Goal: Task Accomplishment & Management: Manage account settings

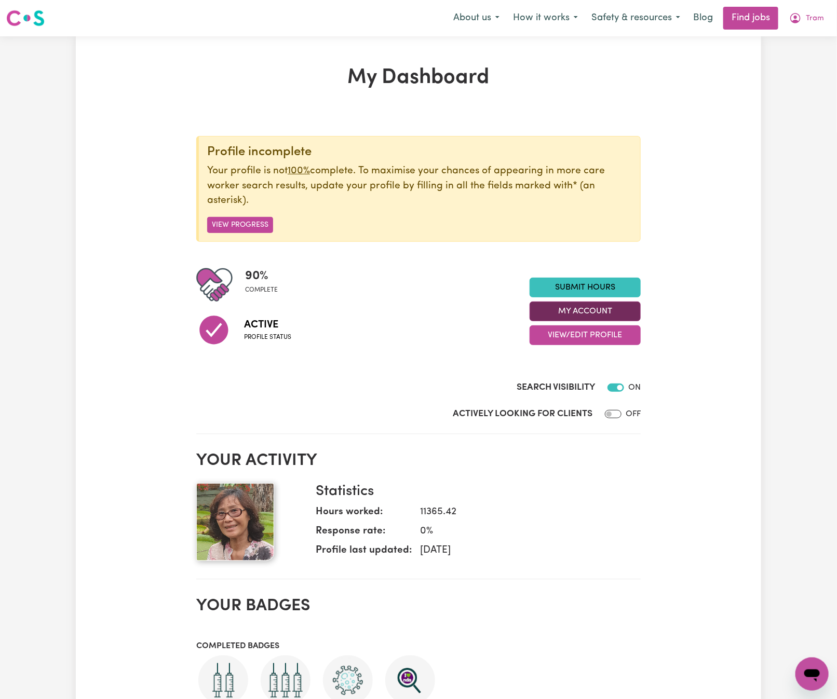
click at [627, 312] on button "My Account" at bounding box center [585, 312] width 111 height 20
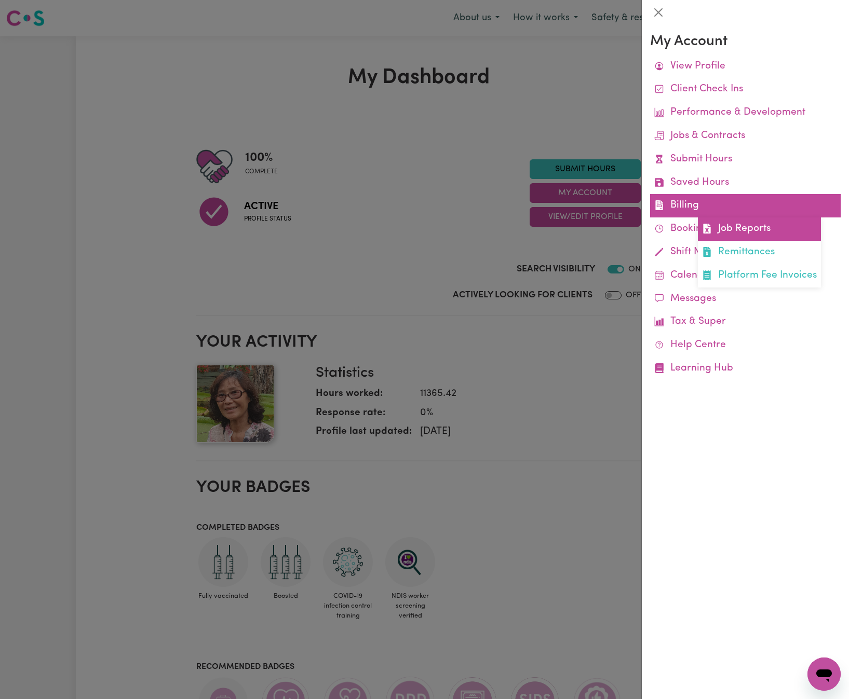
click at [749, 233] on link "Job Reports" at bounding box center [759, 229] width 123 height 23
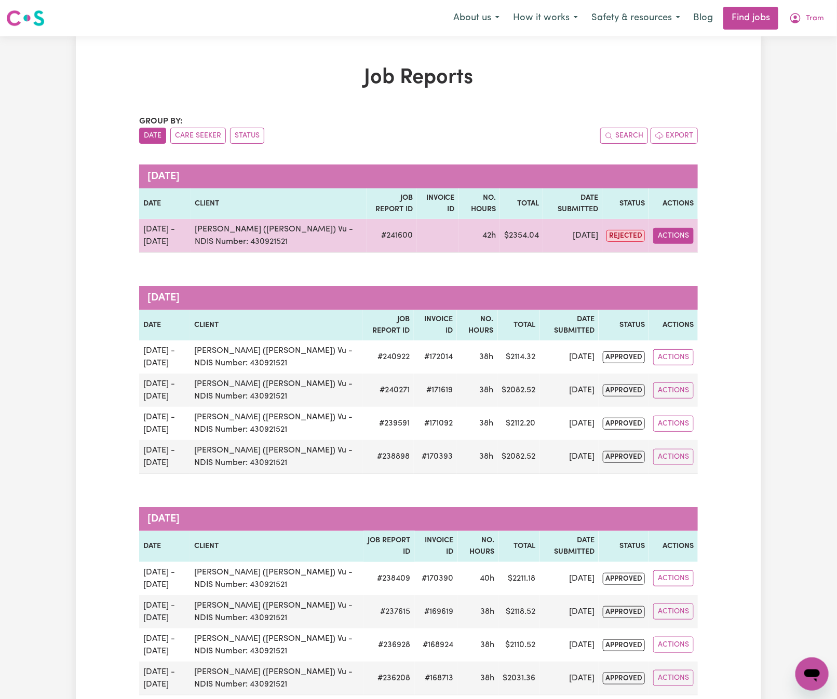
click at [683, 237] on button "Actions" at bounding box center [673, 236] width 41 height 16
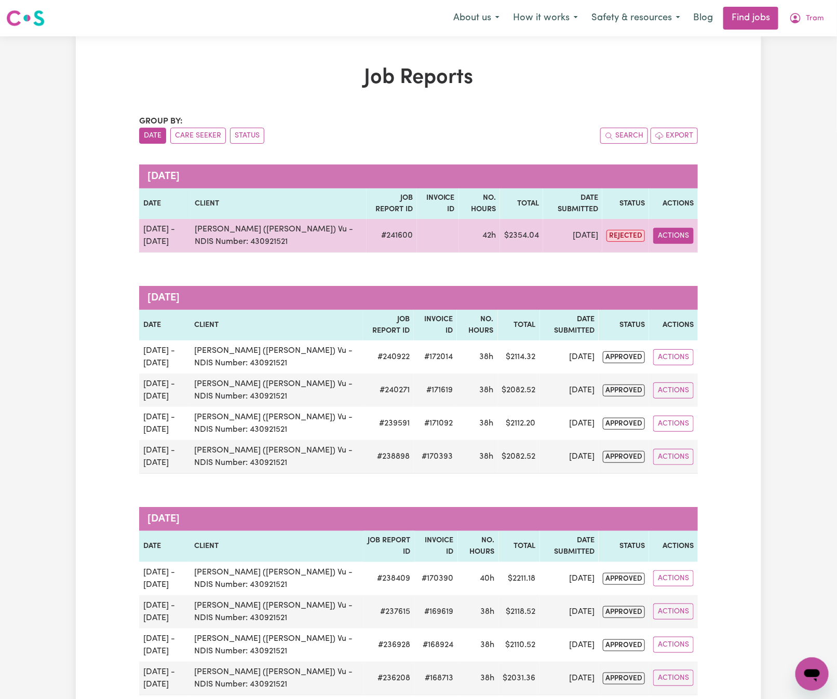
click at [672, 236] on button "Actions" at bounding box center [673, 236] width 41 height 16
click at [720, 262] on link "View Job Report" at bounding box center [698, 260] width 89 height 21
select select "pm"
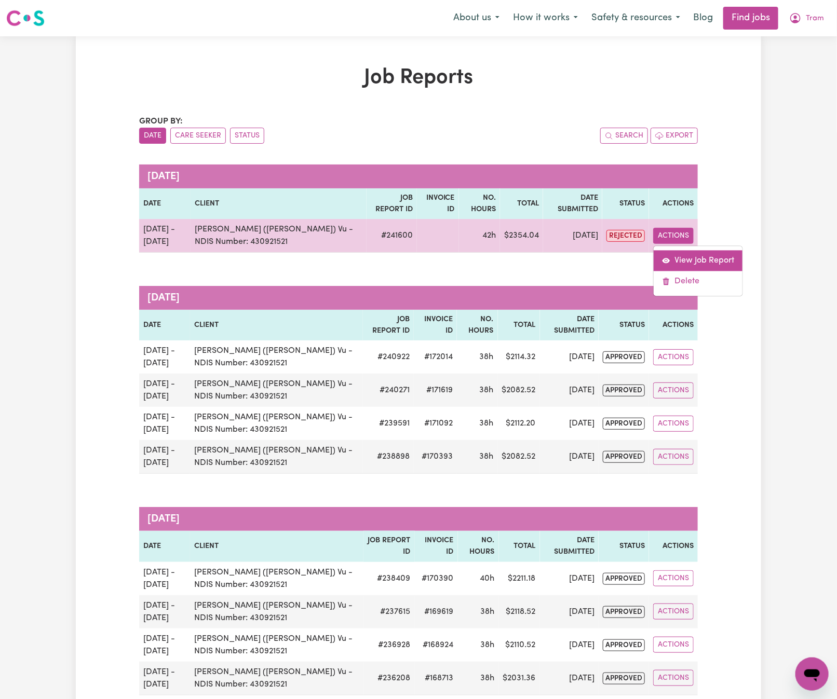
select select "pm"
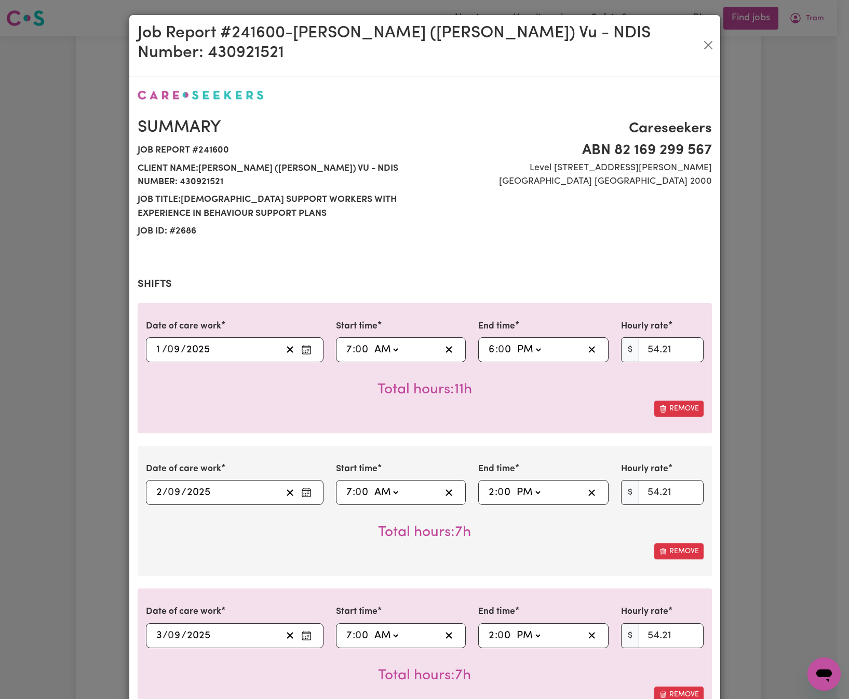
select select "54.21-Weekday"
select select "77.06-[DATE]"
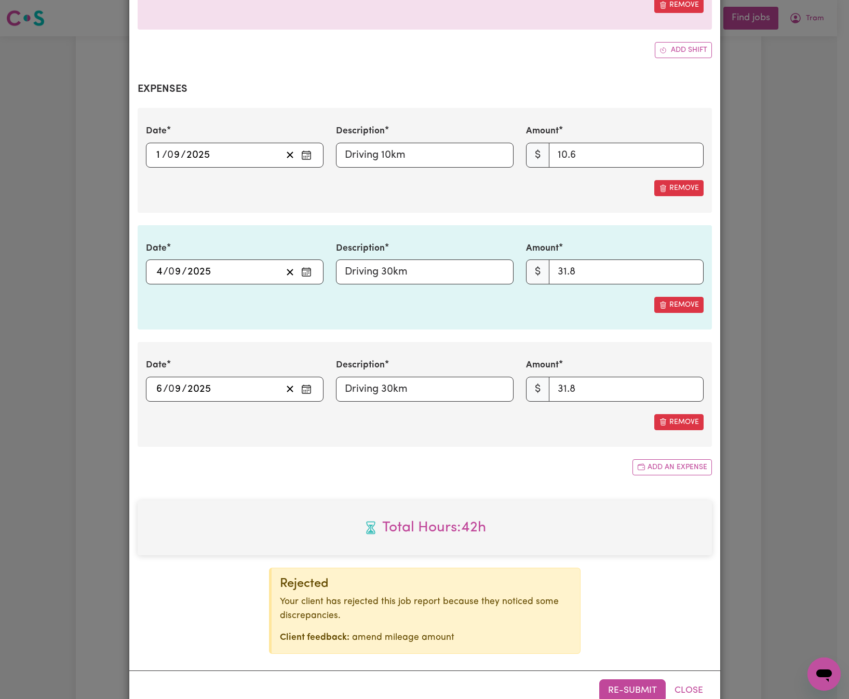
scroll to position [980, 0]
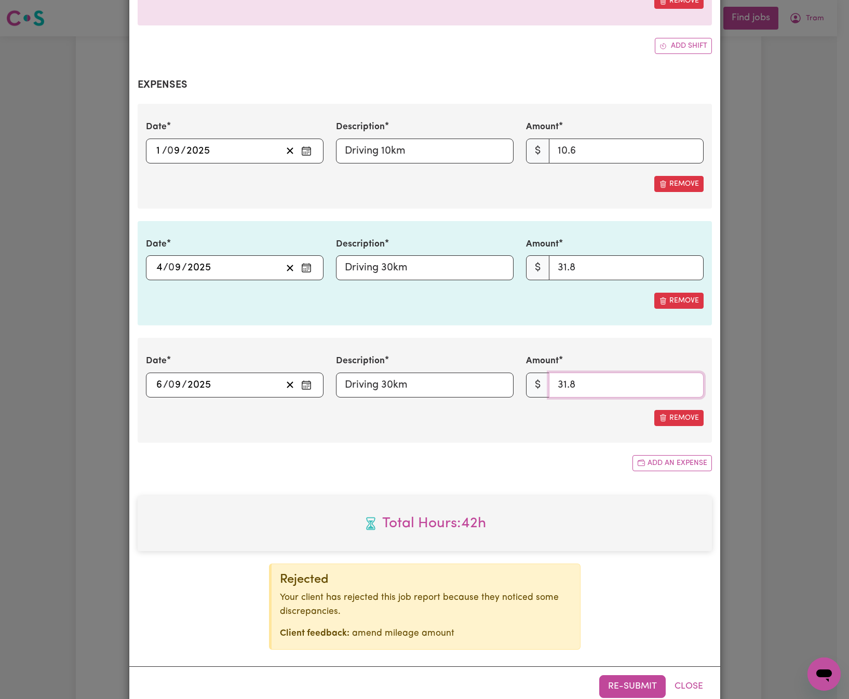
click at [595, 373] on input "31.8" at bounding box center [626, 385] width 155 height 25
click at [530, 373] on div "$ 31.8" at bounding box center [615, 385] width 178 height 25
type input "30"
drag, startPoint x: 576, startPoint y: 243, endPoint x: 546, endPoint y: 233, distance: 32.3
click at [549, 255] on input "31.8" at bounding box center [626, 267] width 155 height 25
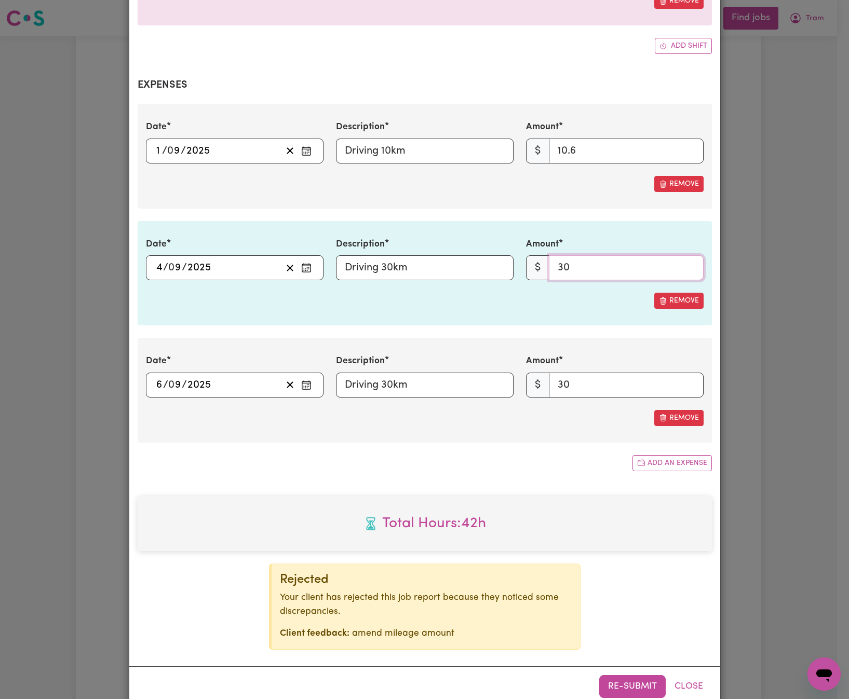
type input "30"
drag, startPoint x: 593, startPoint y: 122, endPoint x: 519, endPoint y: 124, distance: 74.3
click at [520, 123] on div "Amount $ 10.6" at bounding box center [615, 141] width 190 height 43
type input "10"
click at [425, 373] on input "Driving 30km" at bounding box center [425, 385] width 178 height 25
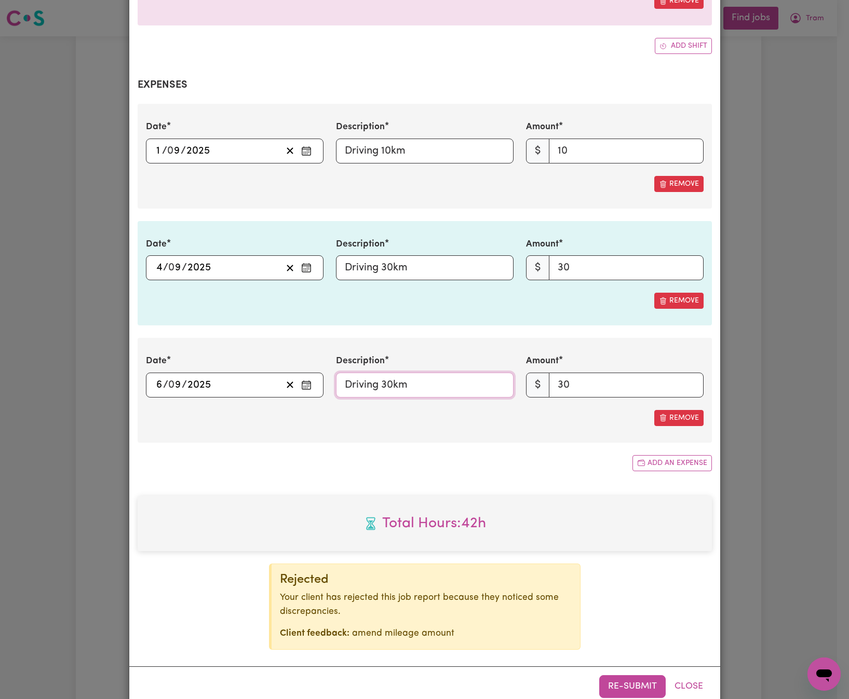
paste input "[Mileage @ $1/ km / 04_590_0125_6_1]"
type input "Driving 30km [Mileage @ $1/ km / 04_590_0125_6_1]"
click at [430, 255] on input "Driving 30km" at bounding box center [425, 267] width 178 height 25
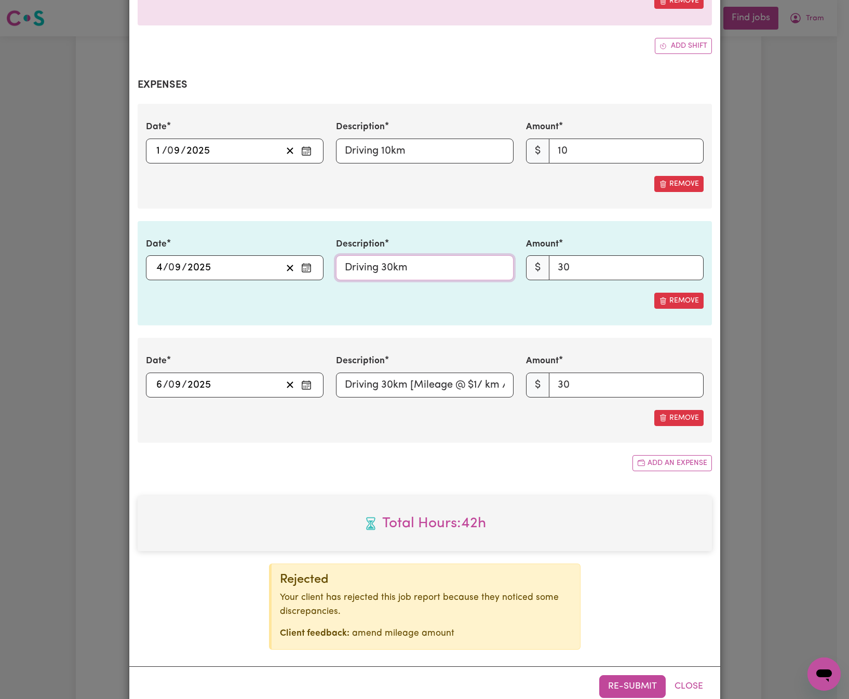
paste input "[Mileage @ $1/ km / 04_590_0125_6_1]"
type input "Driving 30km [Mileage @ $1/ km / 04_590_0125_6_1]"
click at [449, 139] on input "Driving 10km" at bounding box center [425, 151] width 178 height 25
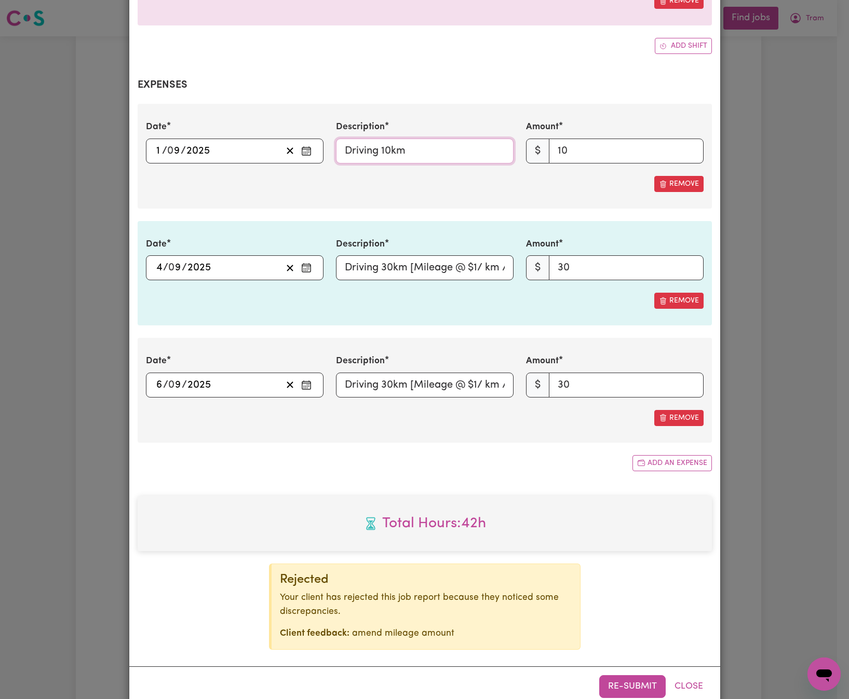
paste input "[Mileage @ $1/ km / 04_590_0125_6_1]"
type input "Driving 10km [Mileage @ $1/ km / 04_590_0125_6_1]"
click at [632, 676] on button "Re-submit" at bounding box center [632, 687] width 66 height 23
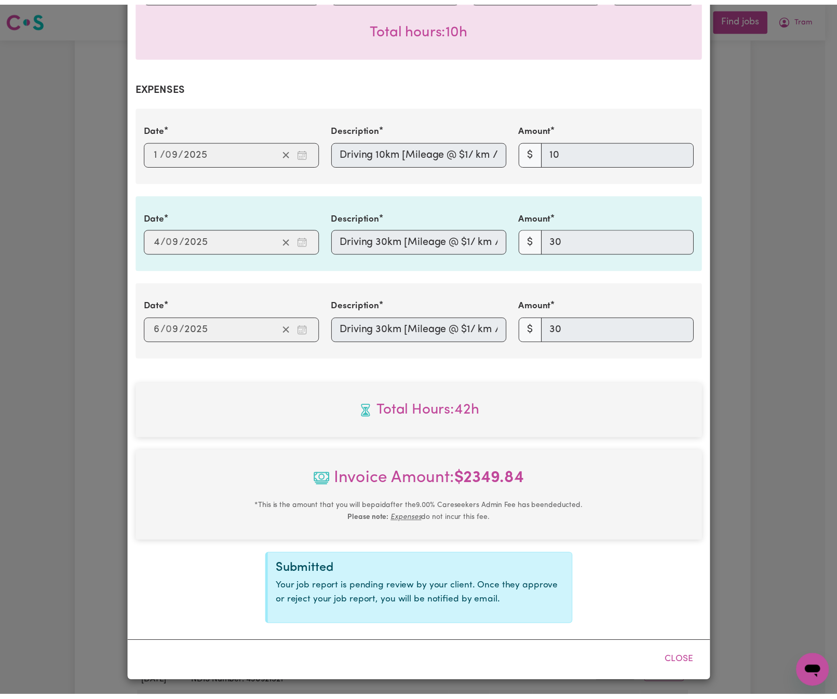
scroll to position [841, 0]
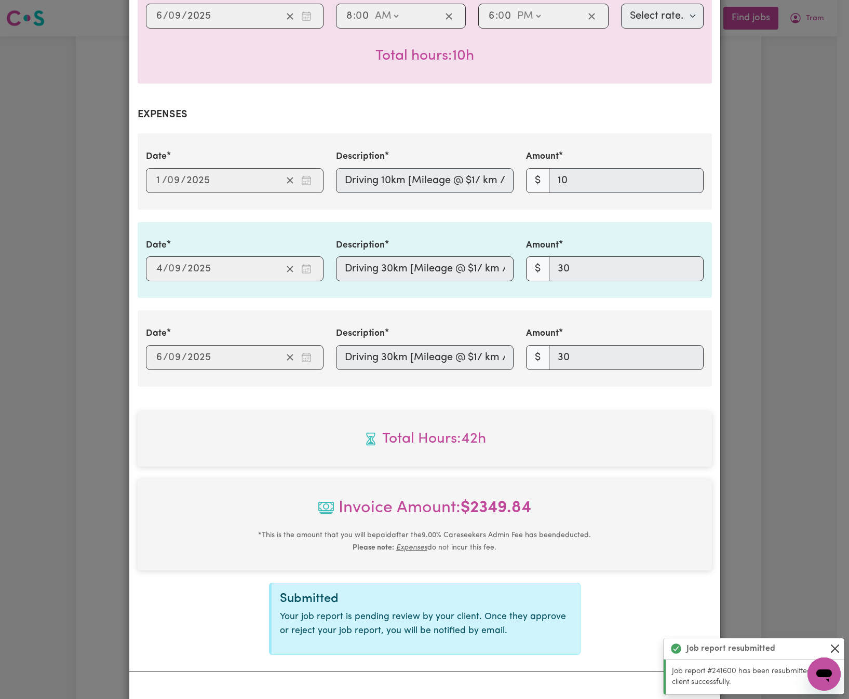
click at [832, 646] on button "Close" at bounding box center [835, 649] width 12 height 12
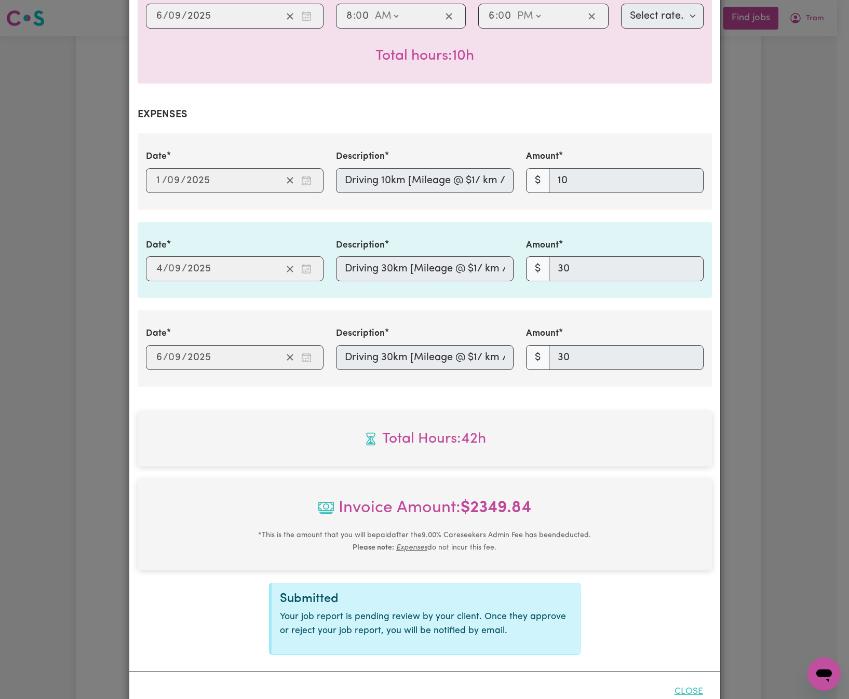
click at [679, 681] on button "Close" at bounding box center [689, 692] width 46 height 23
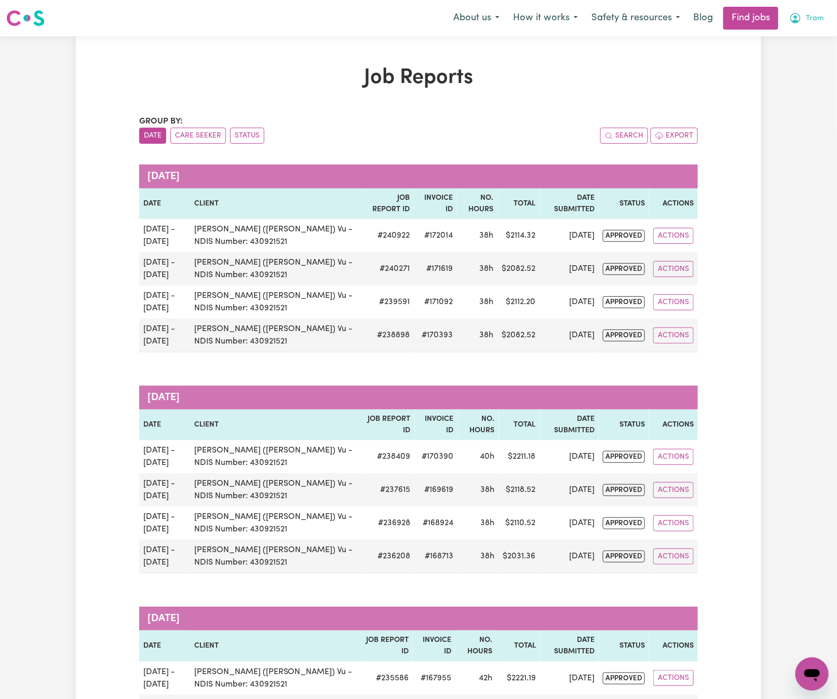
click at [816, 16] on span "Tram" at bounding box center [815, 18] width 18 height 11
click at [809, 72] on link "Logout" at bounding box center [789, 80] width 82 height 20
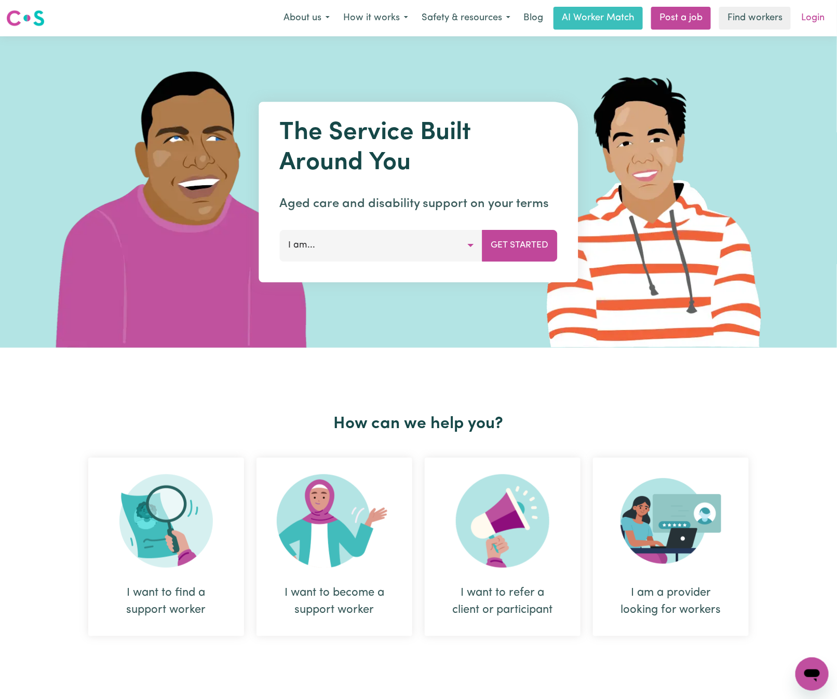
click at [813, 16] on link "Login" at bounding box center [813, 18] width 36 height 23
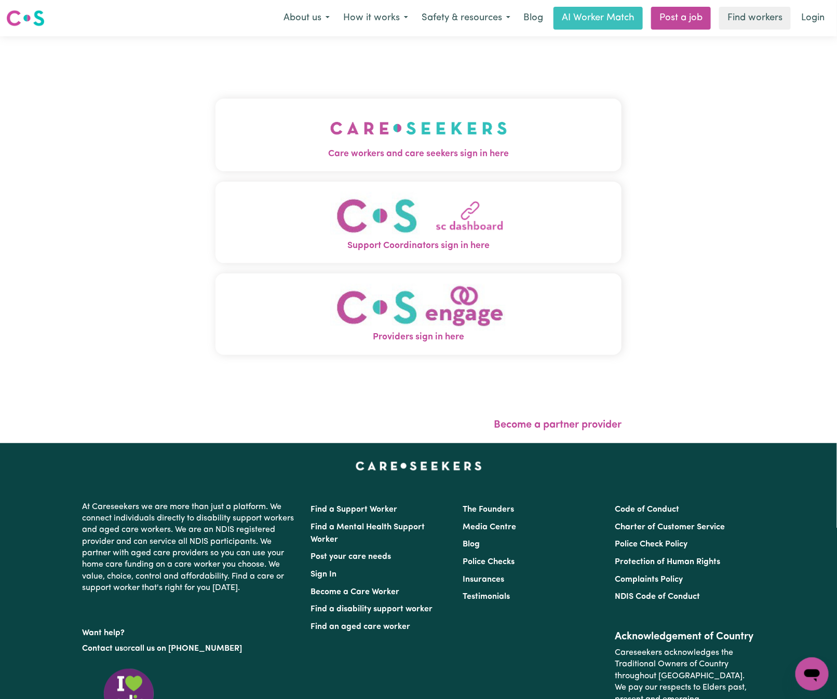
click at [351, 104] on button "Care workers and care seekers sign in here" at bounding box center [418, 135] width 406 height 73
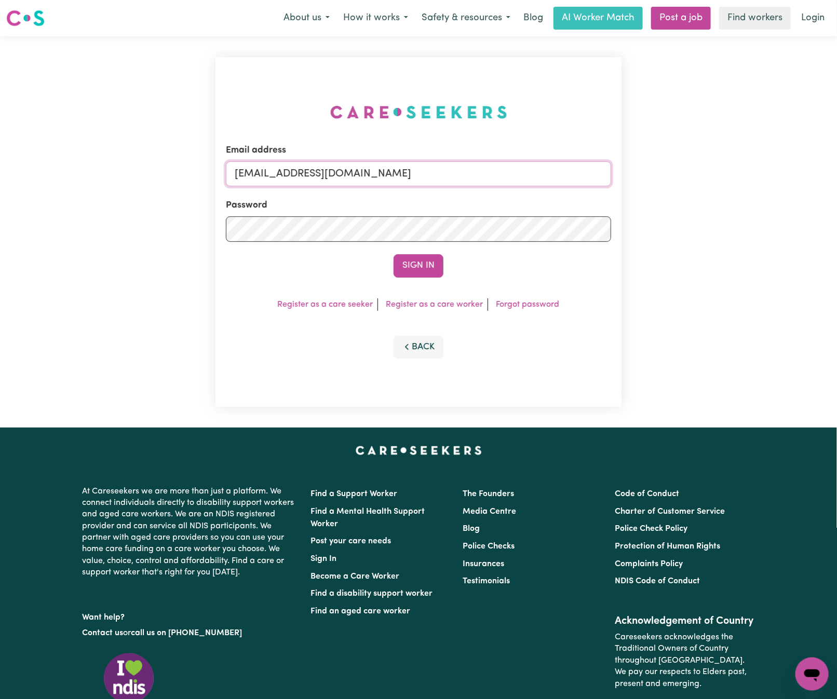
drag, startPoint x: 290, startPoint y: 172, endPoint x: 790, endPoint y: 160, distance: 500.2
click at [790, 160] on div "Email address [EMAIL_ADDRESS][DOMAIN_NAME] Password Sign In Register as a care …" at bounding box center [418, 232] width 837 height 392
paste input "[EMAIL_ADDRESS][DOMAIN_NAME]"
type input "superuser~[EMAIL_ADDRESS][DOMAIN_NAME]"
click at [394, 254] on button "Sign In" at bounding box center [419, 265] width 50 height 23
